Goal: Information Seeking & Learning: Learn about a topic

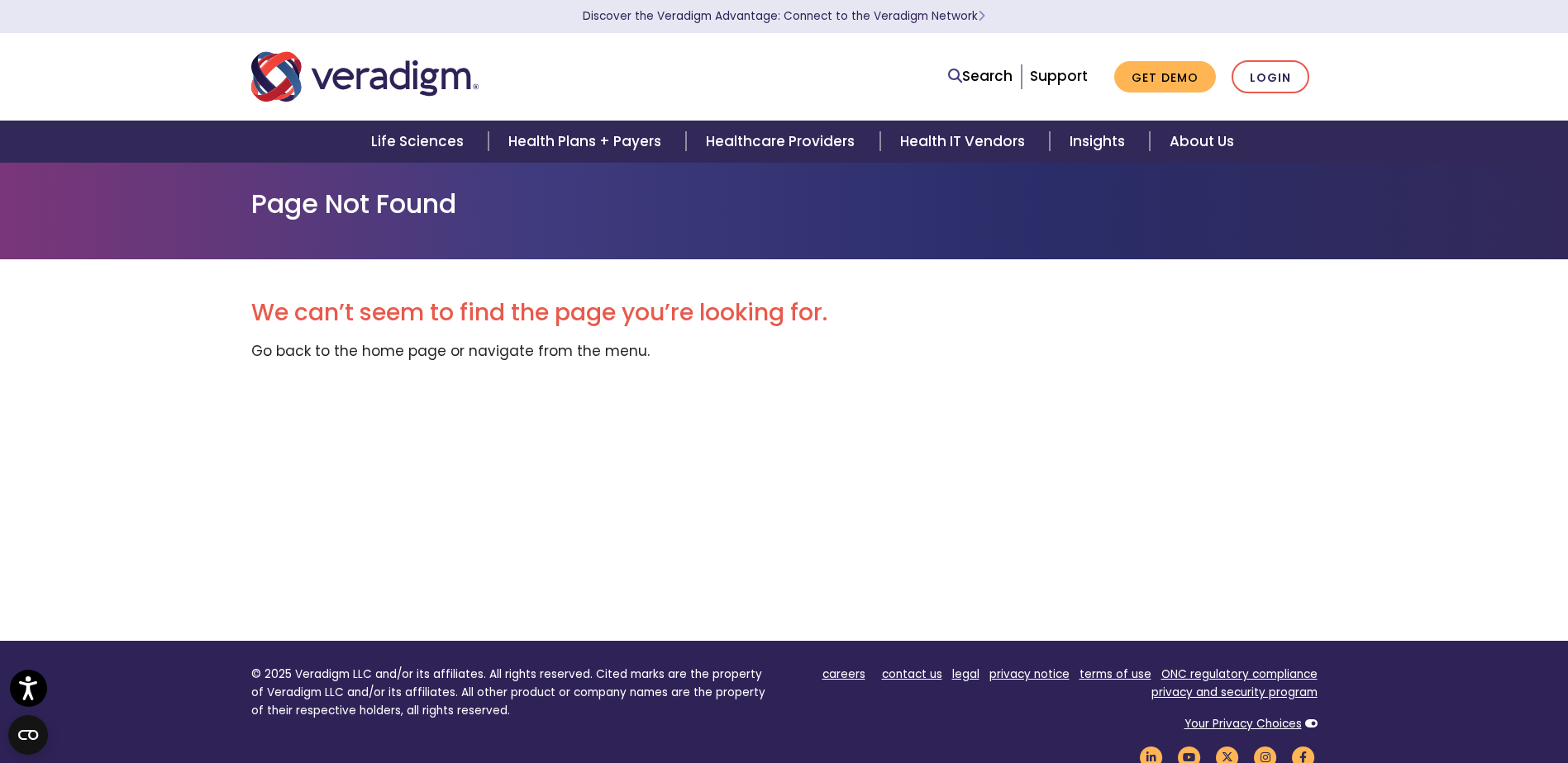
click at [363, 72] on img "Veradigm logo" at bounding box center [365, 77] width 227 height 55
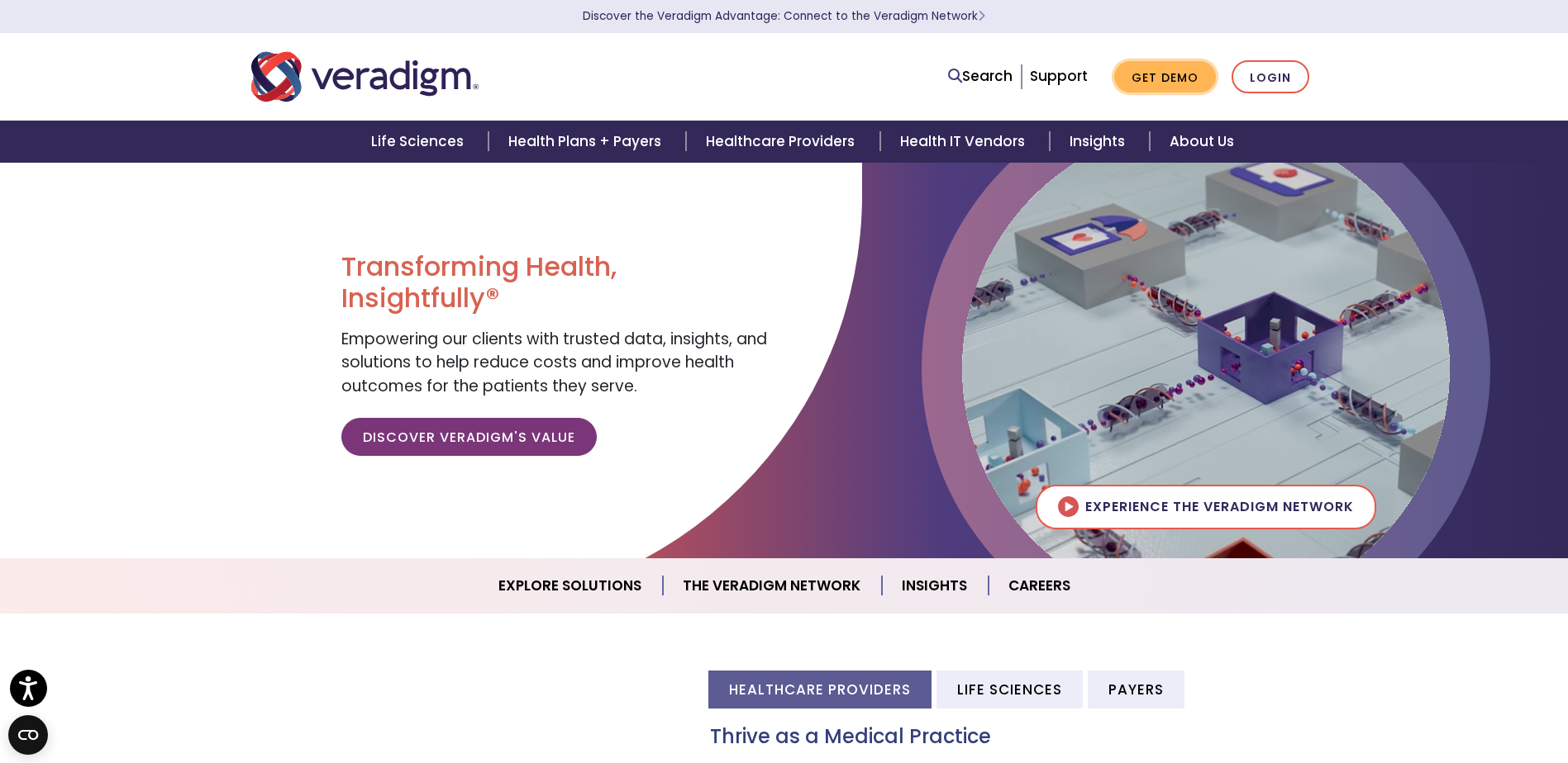
drag, startPoint x: 1155, startPoint y: 82, endPoint x: 1154, endPoint y: 105, distance: 23.0
click at [1155, 83] on link "Get Demo" at bounding box center [1165, 77] width 102 height 32
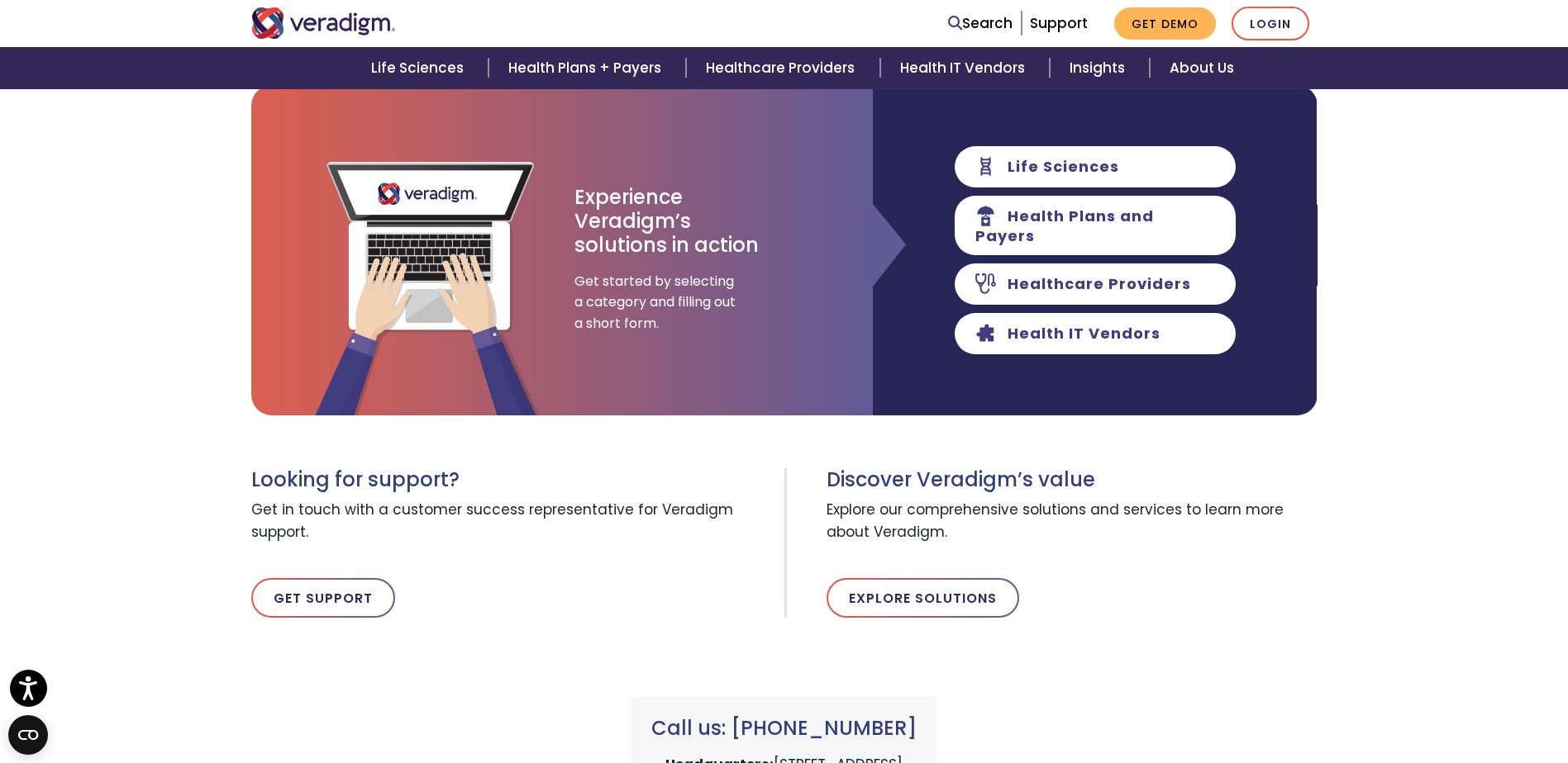
scroll to position [170, 0]
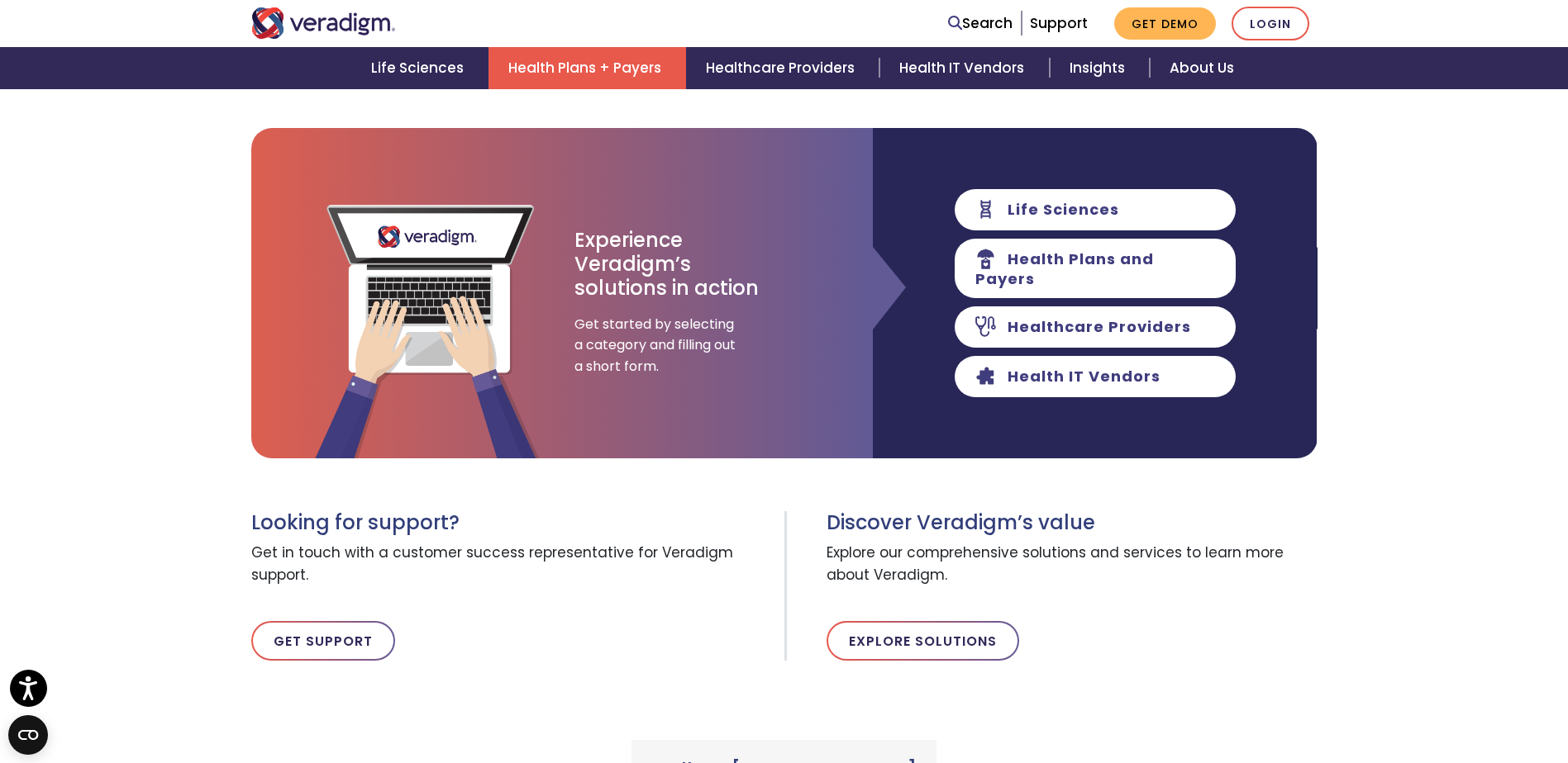
click at [583, 70] on link "Health Plans + Payers" at bounding box center [587, 68] width 198 height 42
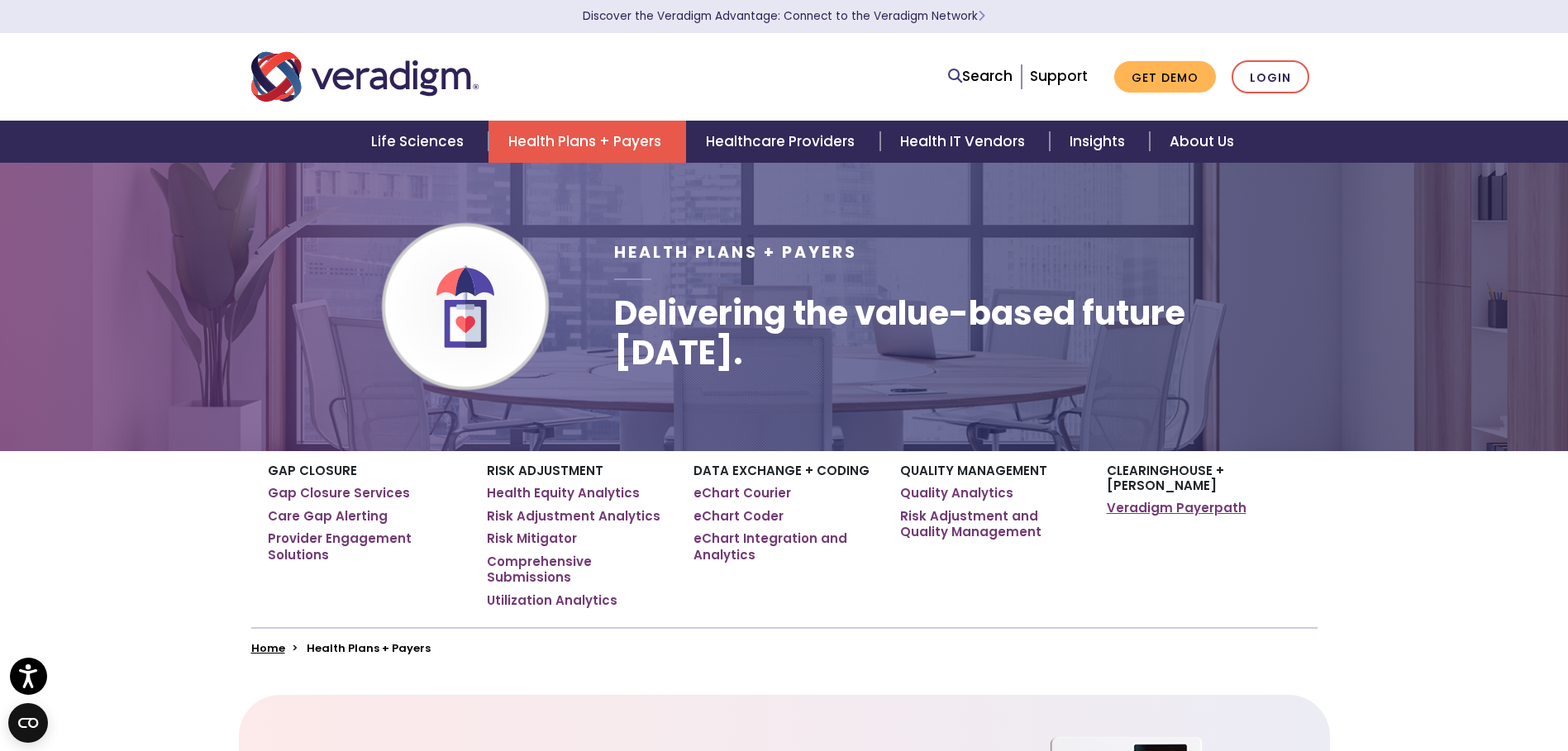
click at [1195, 500] on link "Veradigm Payerpath" at bounding box center [1177, 508] width 139 height 16
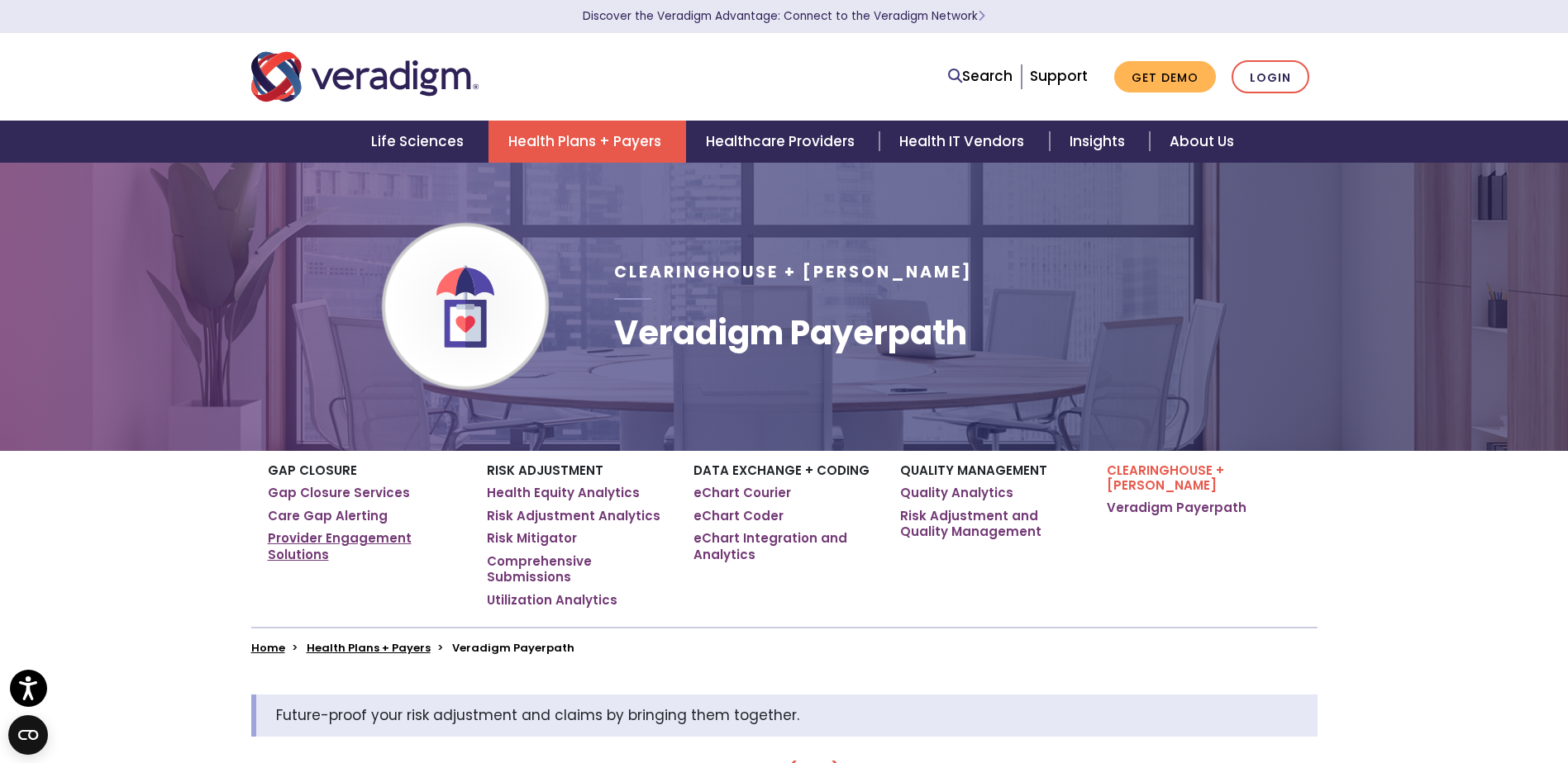
click at [312, 536] on link "Provider Engagement Solutions" at bounding box center [365, 546] width 194 height 32
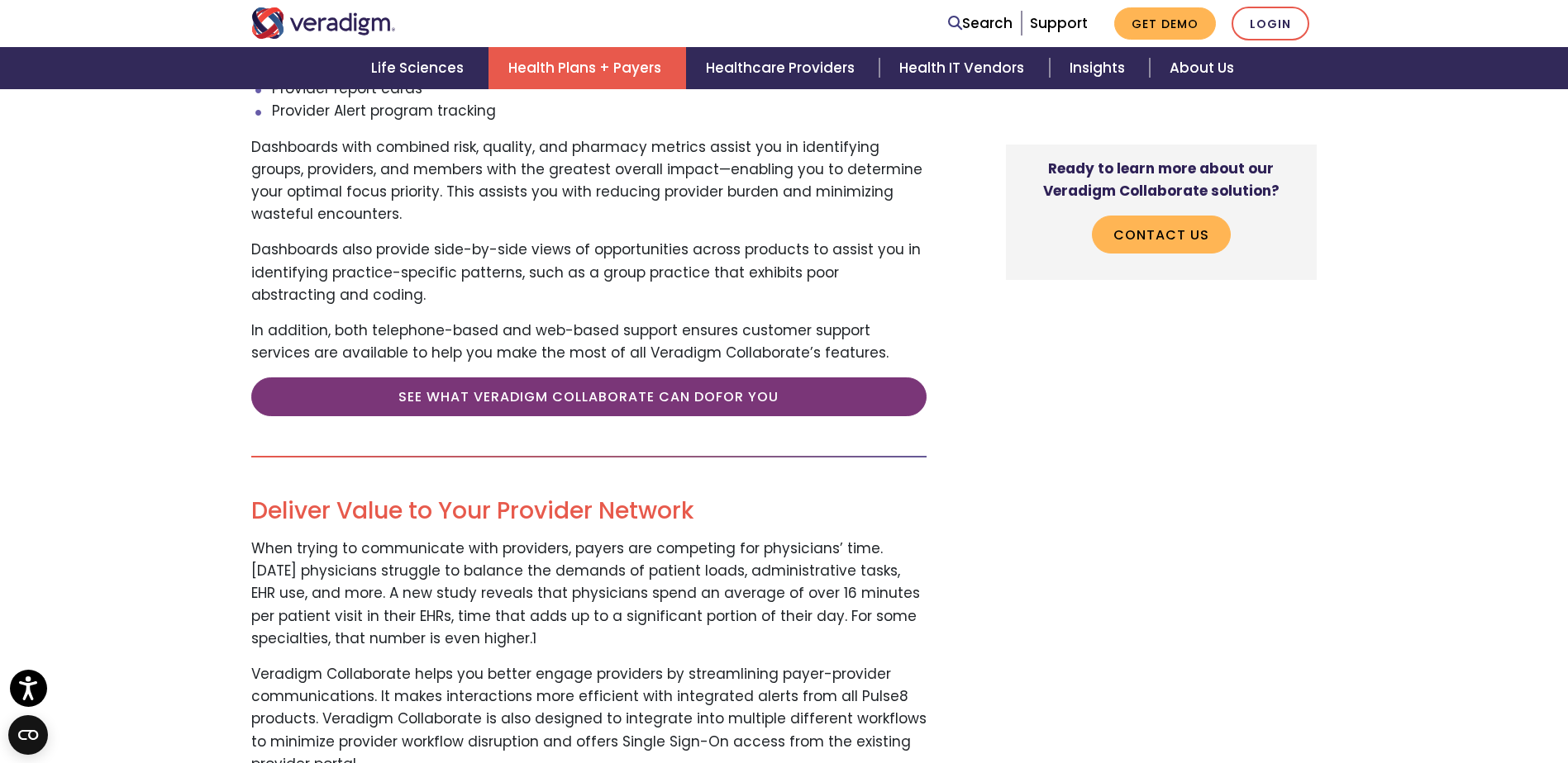
scroll to position [1901, 0]
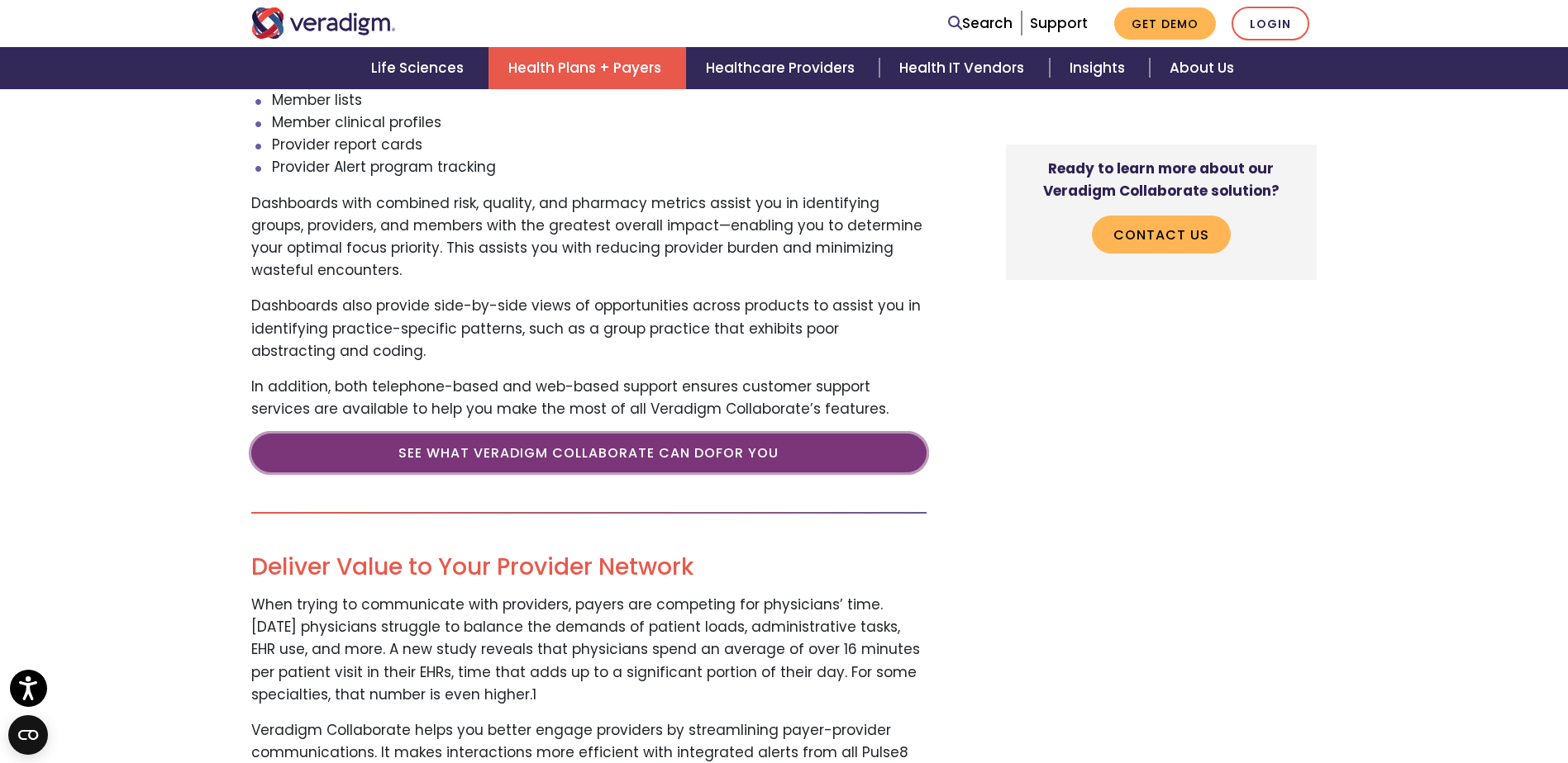
click at [698, 460] on link "See what Veradigm Collaborate Can Do For You" at bounding box center [588, 452] width 675 height 38
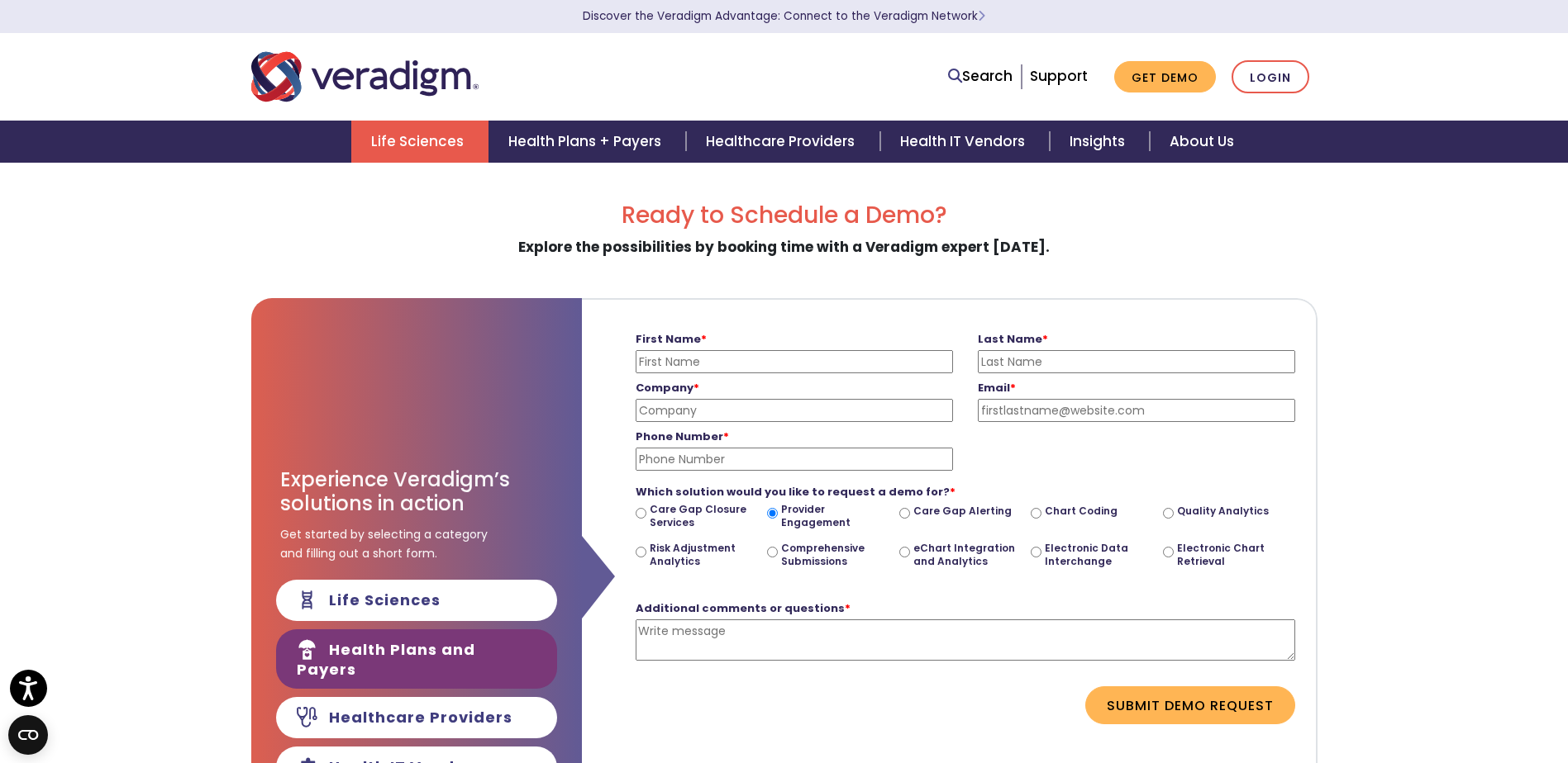
click at [384, 147] on link "Life Sciences" at bounding box center [420, 142] width 137 height 42
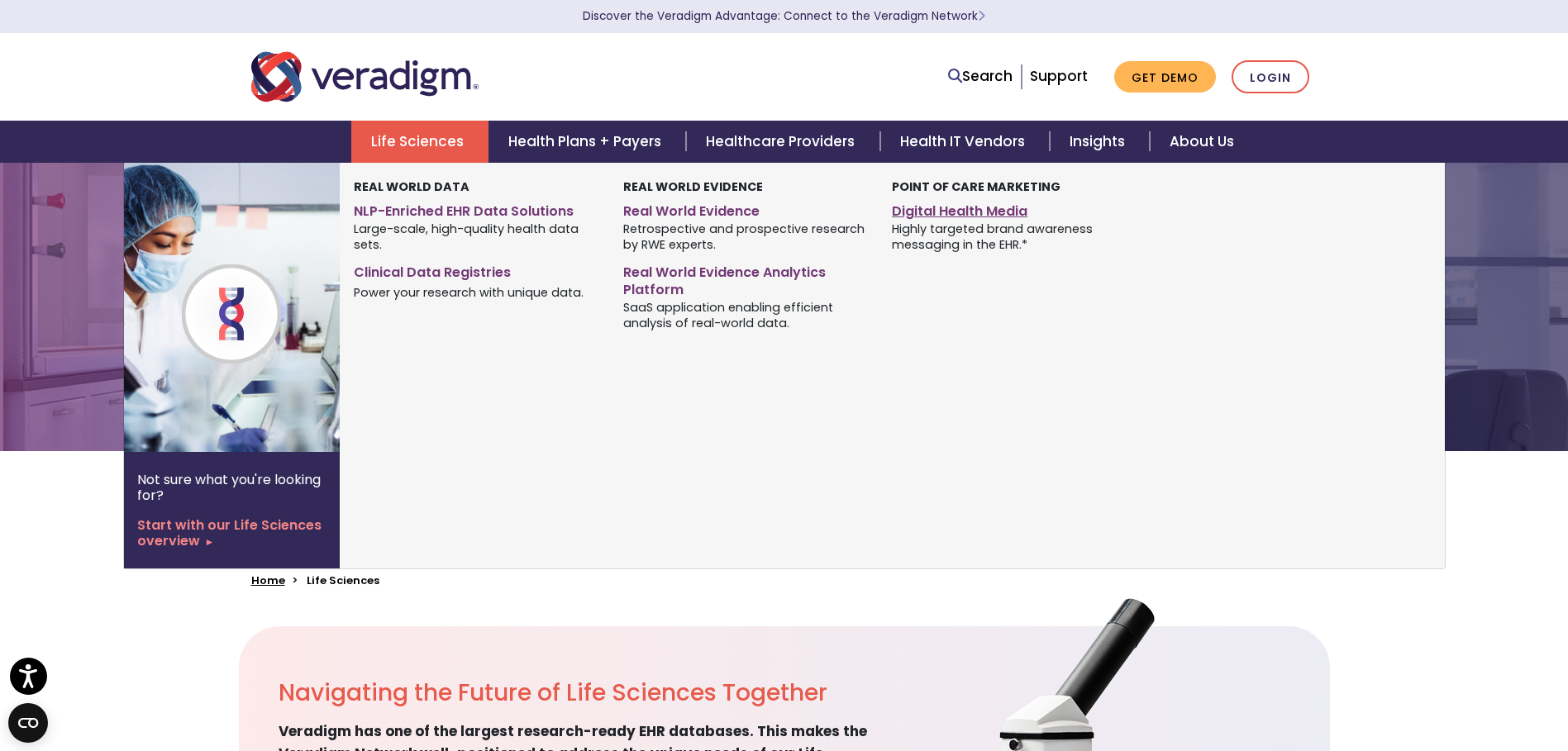
click at [968, 210] on link "Digital Health Media" at bounding box center [1014, 209] width 244 height 24
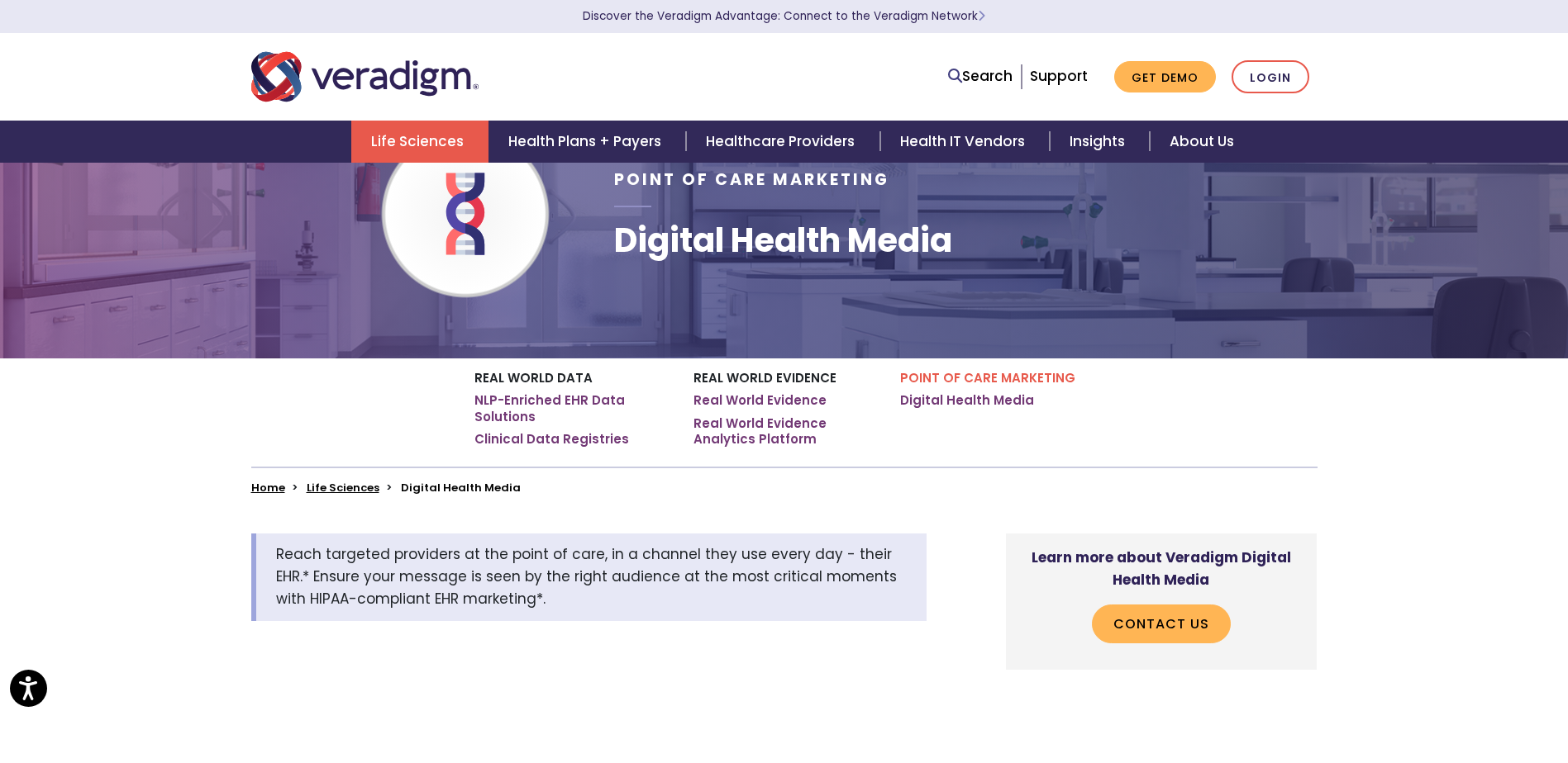
scroll to position [496, 0]
